Goal: Task Accomplishment & Management: Manage account settings

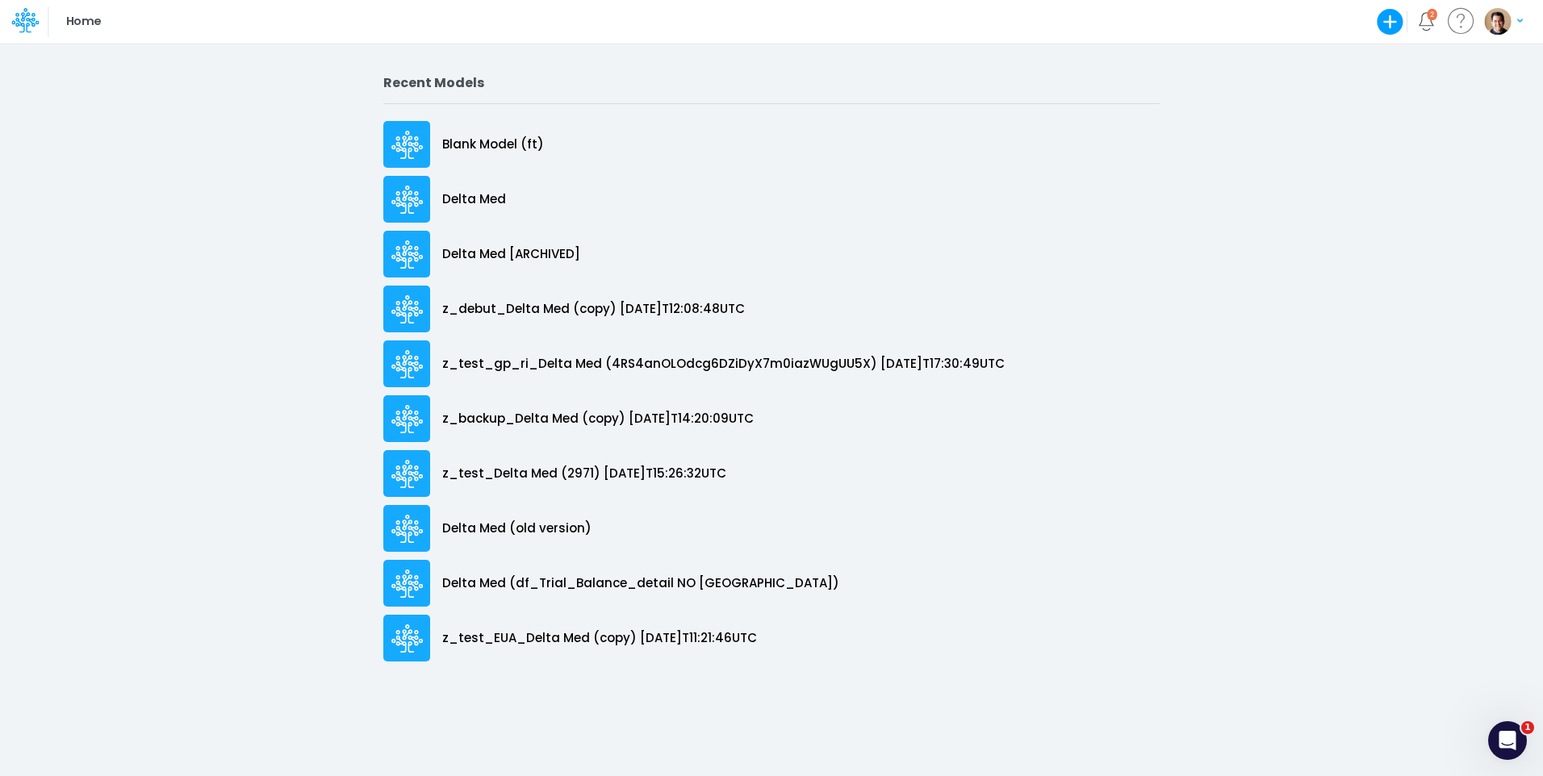
click at [1232, 20] on img "button" at bounding box center [1497, 21] width 27 height 27
click at [1232, 128] on button "Log out" at bounding box center [1437, 131] width 173 height 25
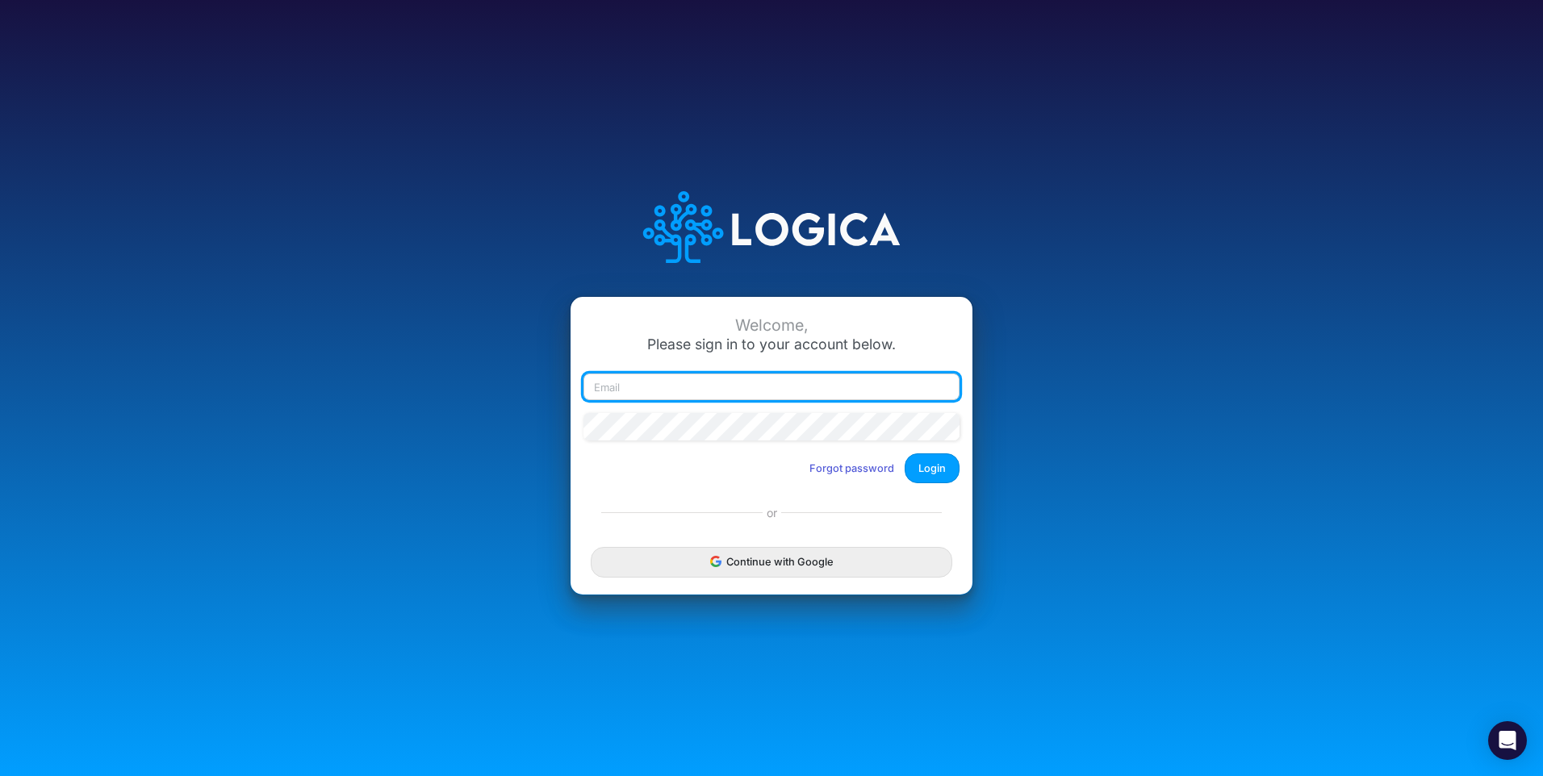
click at [728, 386] on input "email" at bounding box center [772, 387] width 376 height 27
click at [765, 399] on input "email" at bounding box center [772, 387] width 376 height 27
paste input "[PERSON_NAME][EMAIL_ADDRESS][PERSON_NAME][DOMAIN_NAME]"
type input "carissa.castro+sharegood@logica.cloud"
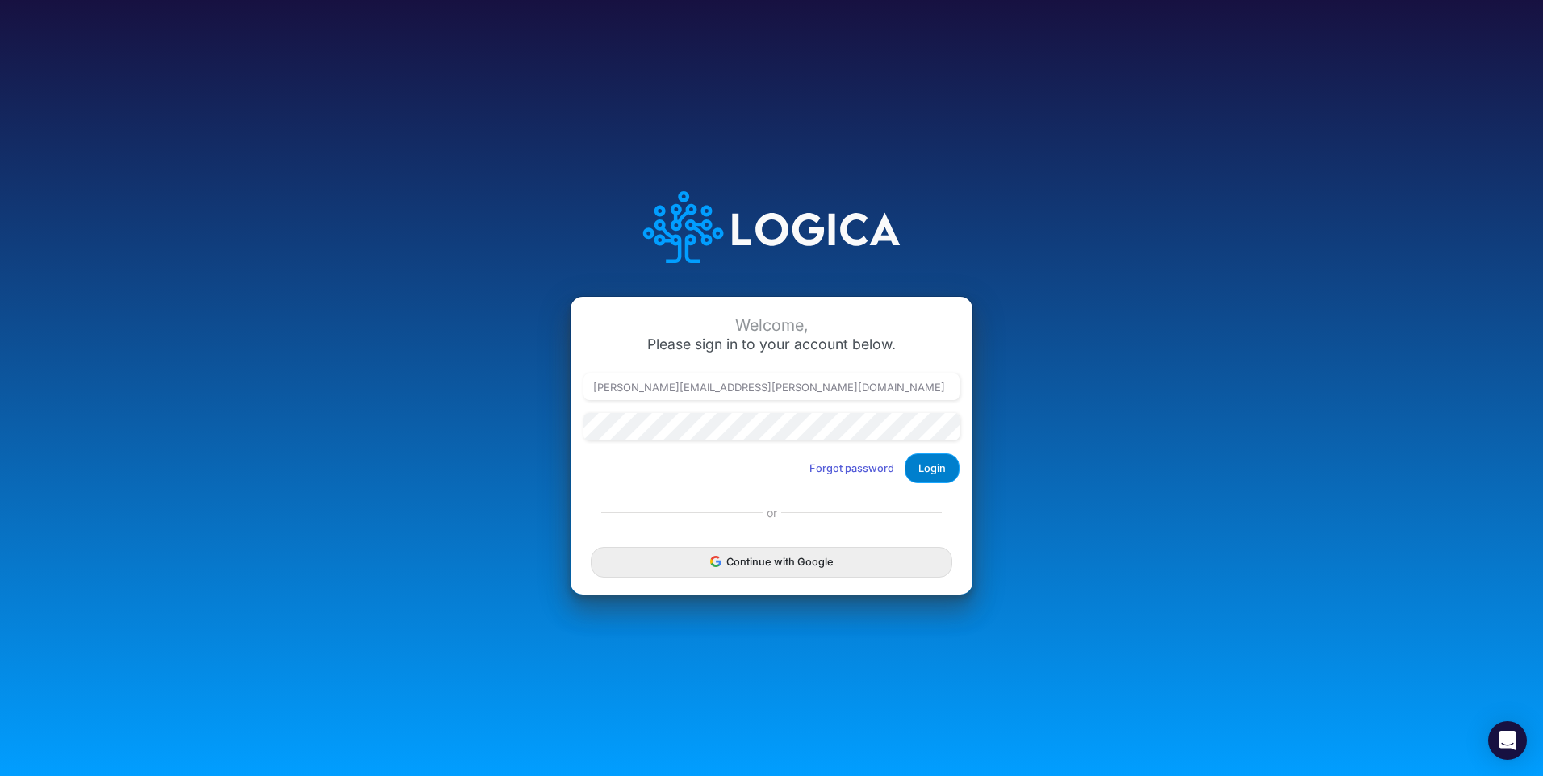
click at [945, 471] on button "Login" at bounding box center [932, 469] width 55 height 30
